Goal: Navigation & Orientation: Find specific page/section

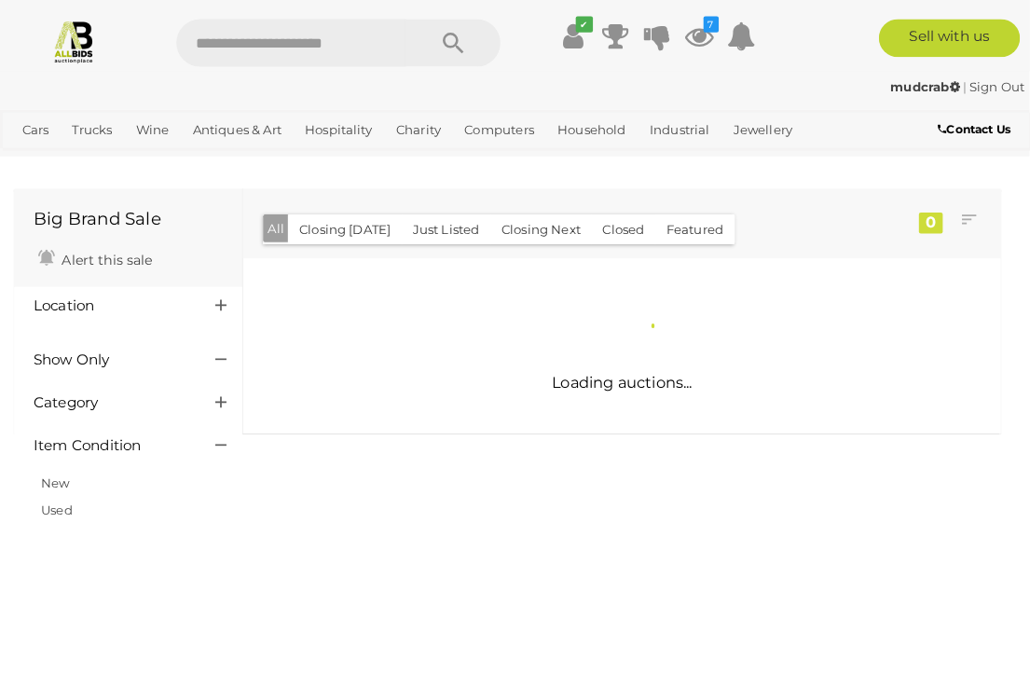
scroll to position [3, 0]
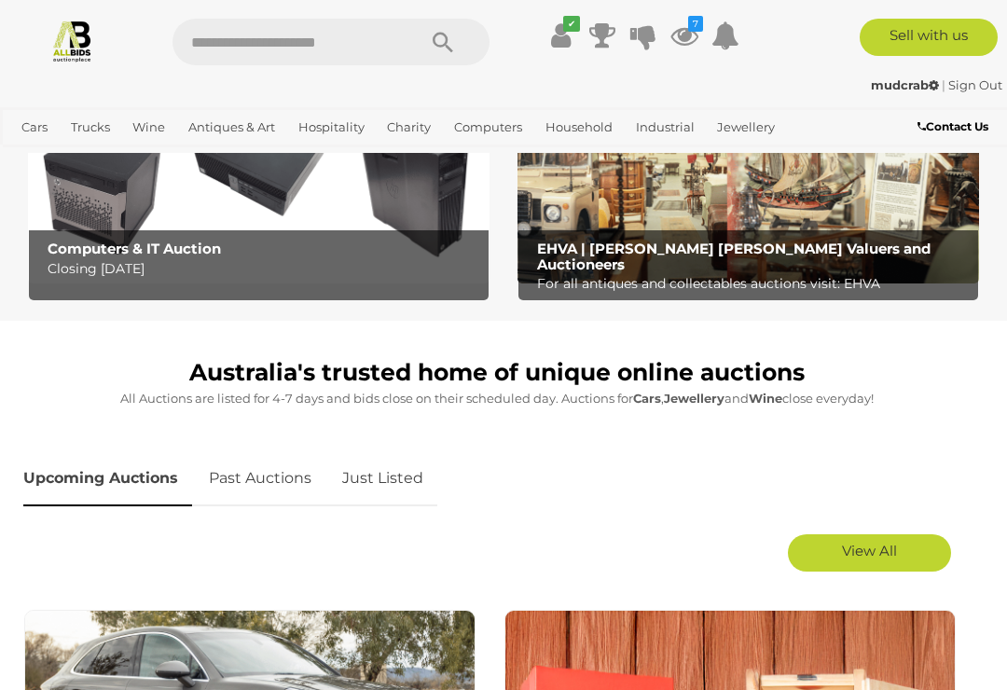
scroll to position [634, 0]
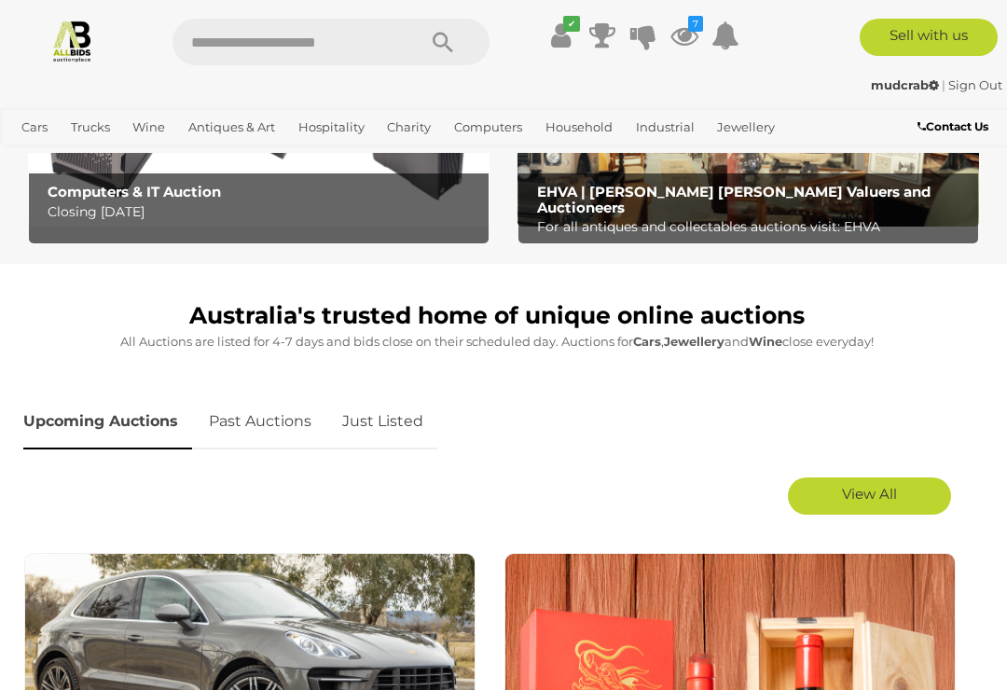
click at [386, 426] on link "Just Listed" at bounding box center [382, 421] width 109 height 55
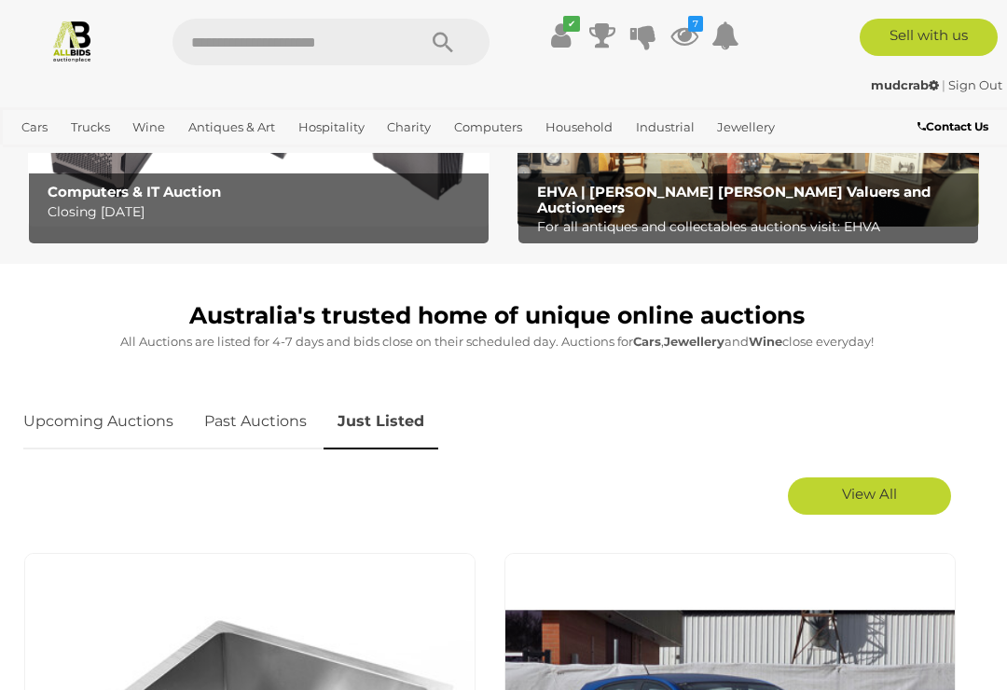
click at [877, 486] on span "View All" at bounding box center [869, 494] width 55 height 18
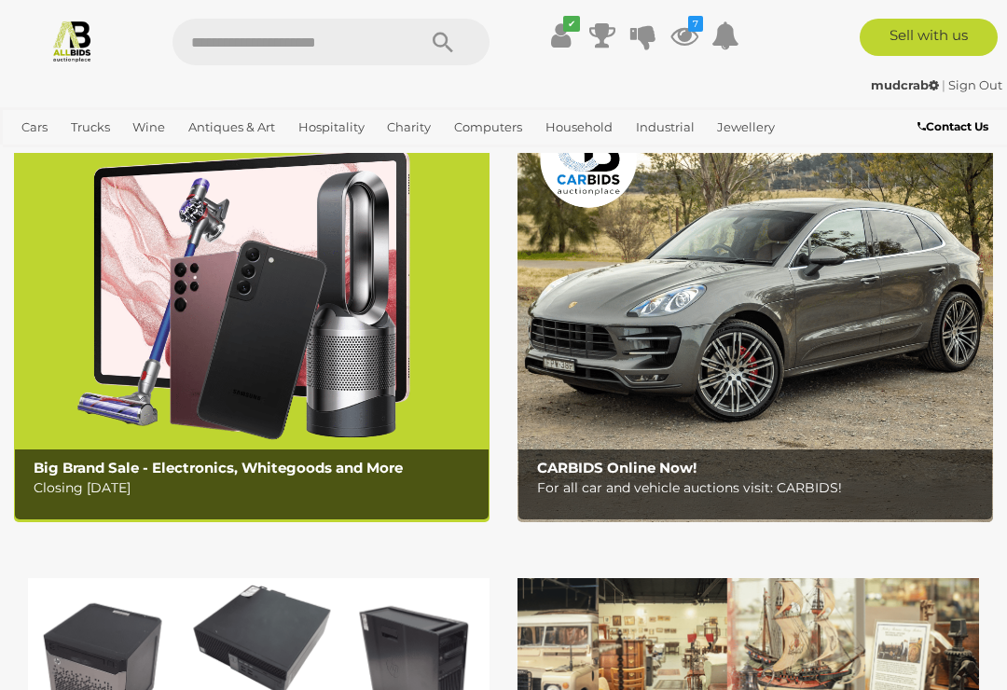
scroll to position [92, 0]
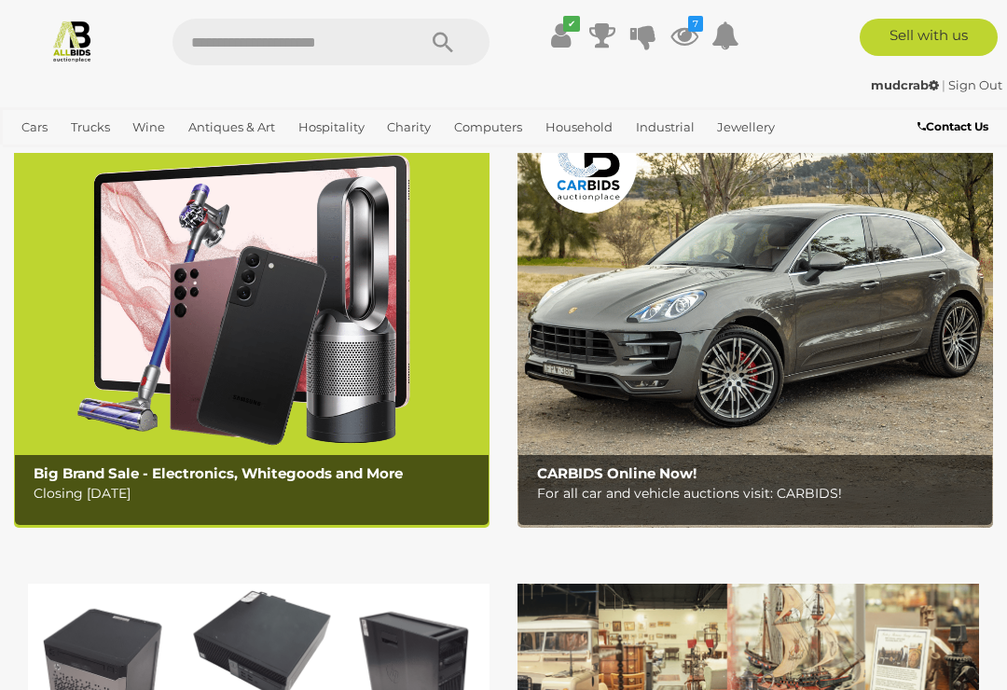
click at [695, 30] on icon "7" at bounding box center [695, 24] width 15 height 16
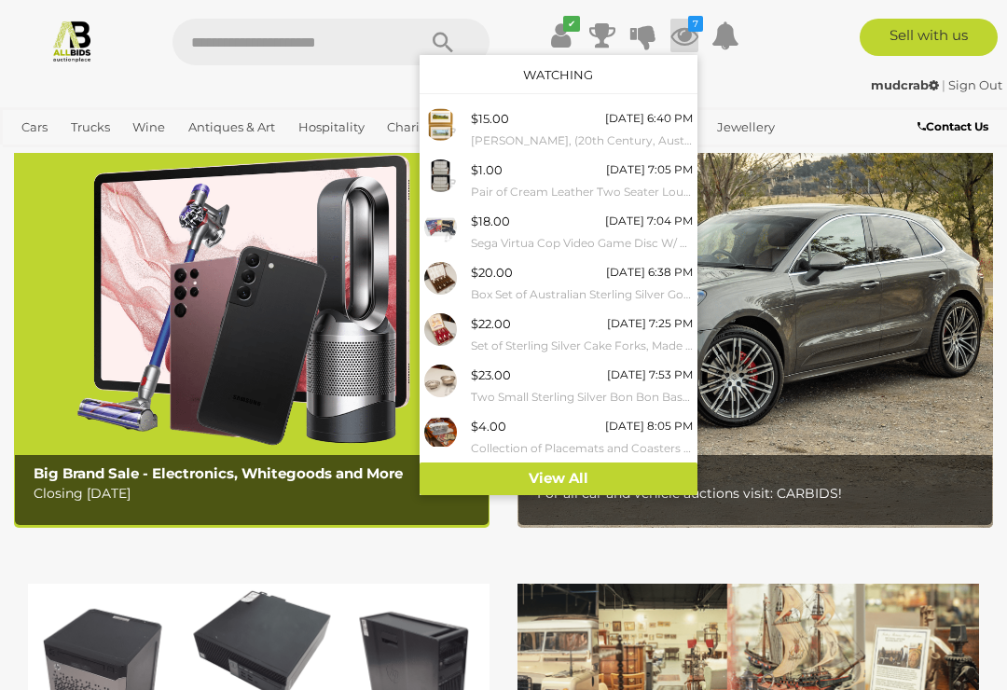
click at [562, 470] on link "View All" at bounding box center [559, 479] width 278 height 33
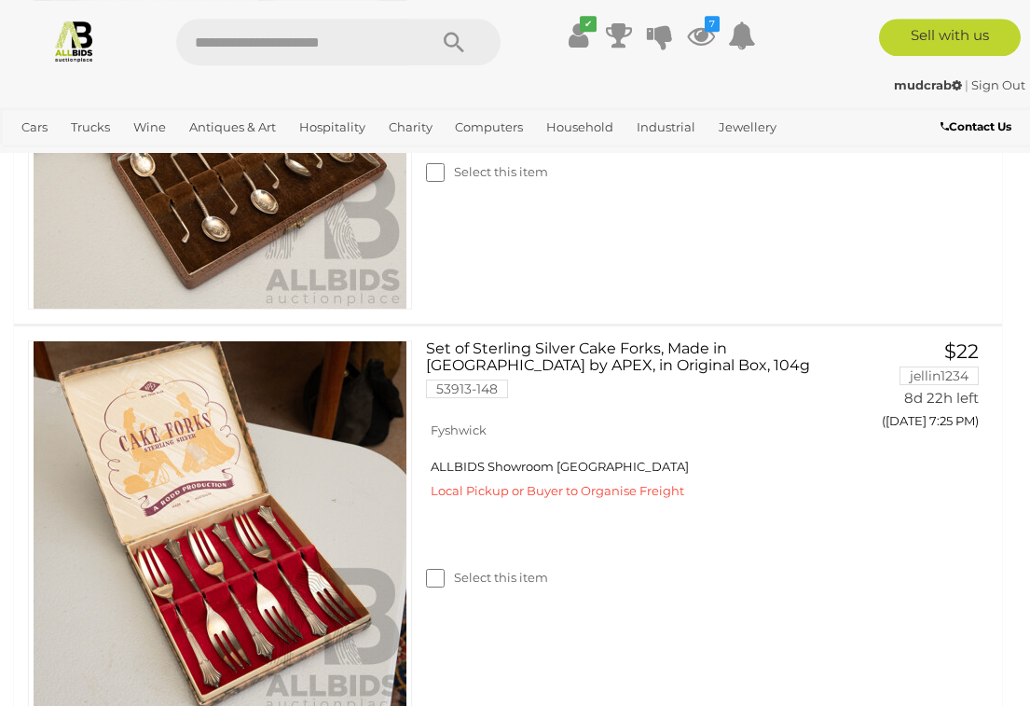
scroll to position [1842, 0]
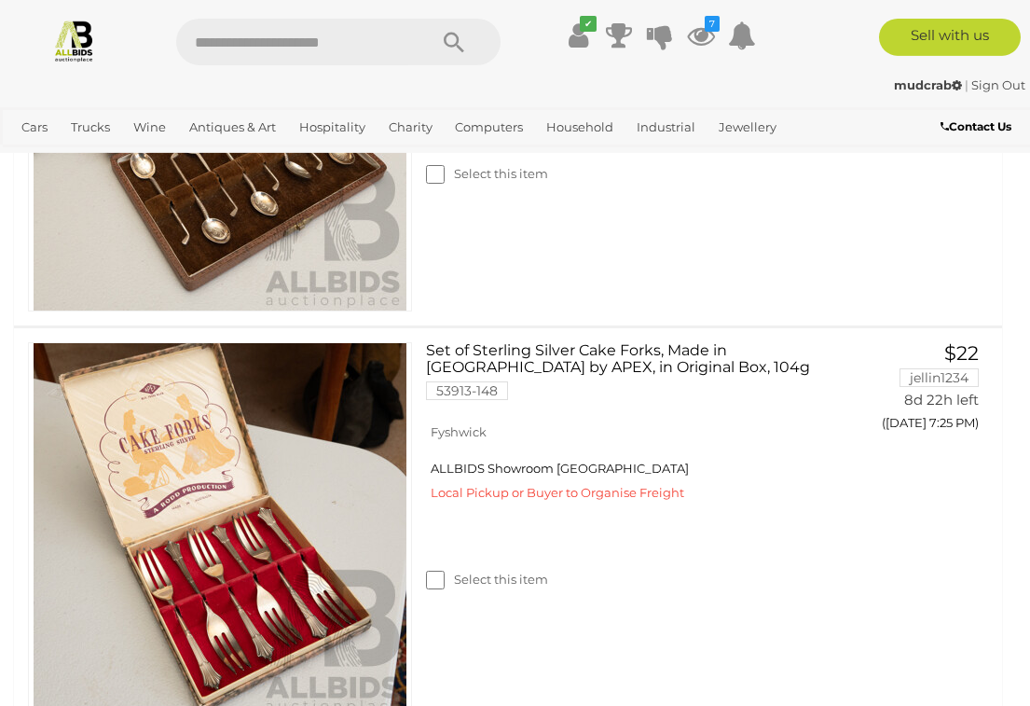
click at [0, 0] on span "Auctions" at bounding box center [0, 0] width 0 height 0
